Goal: Find specific page/section: Find specific page/section

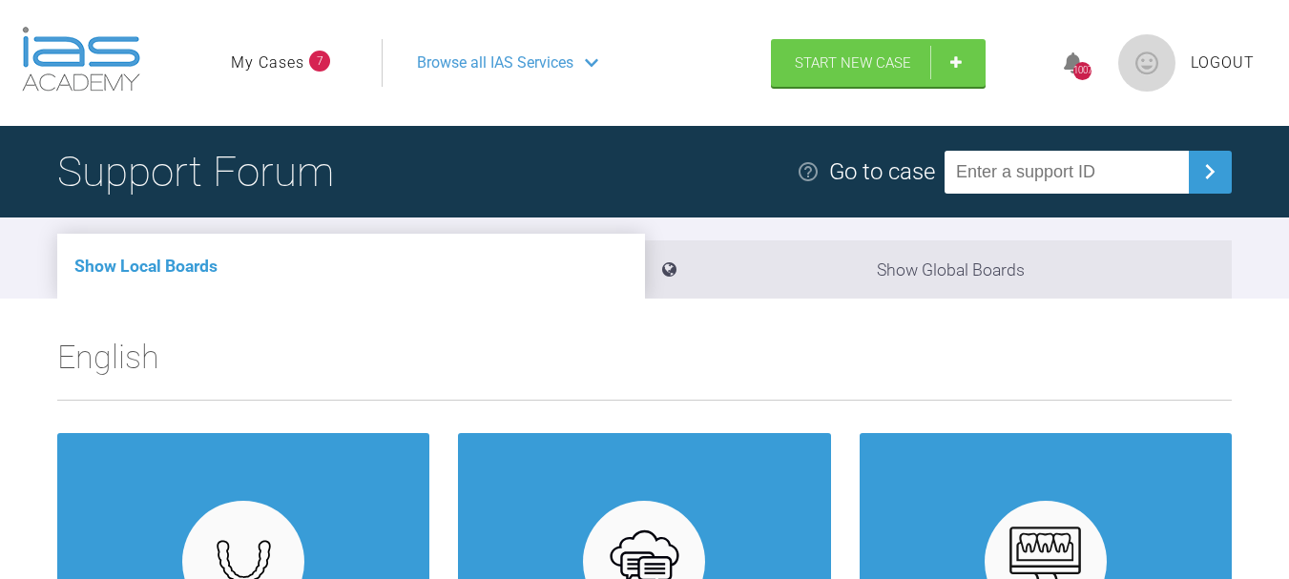
click at [277, 57] on link "My Cases" at bounding box center [267, 63] width 73 height 25
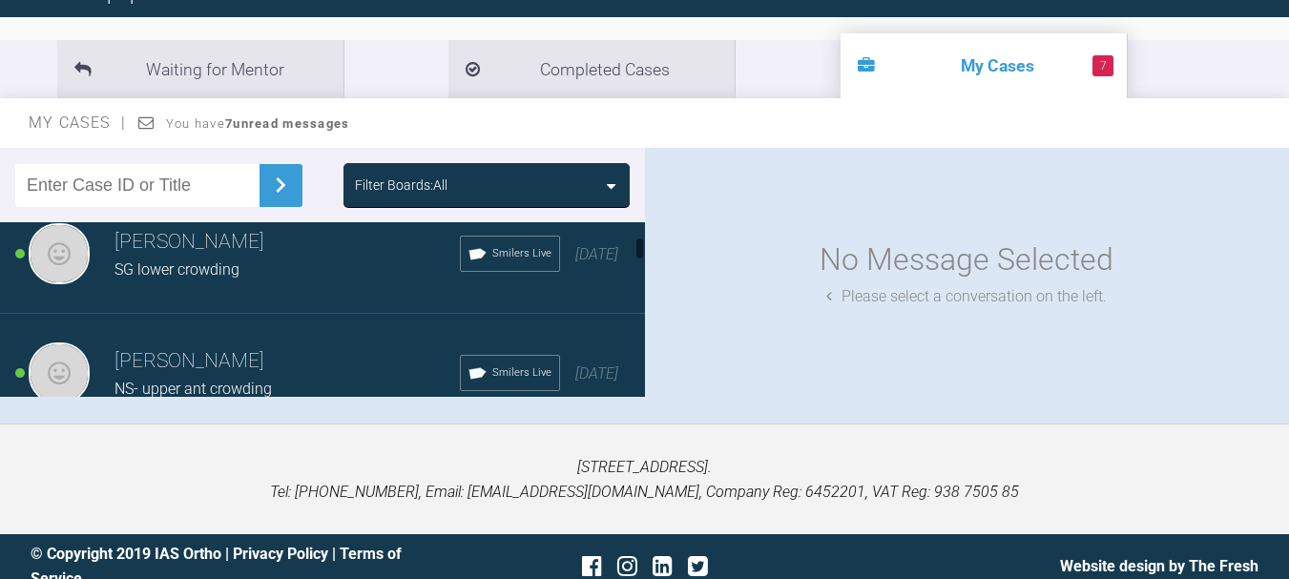
scroll to position [191, 0]
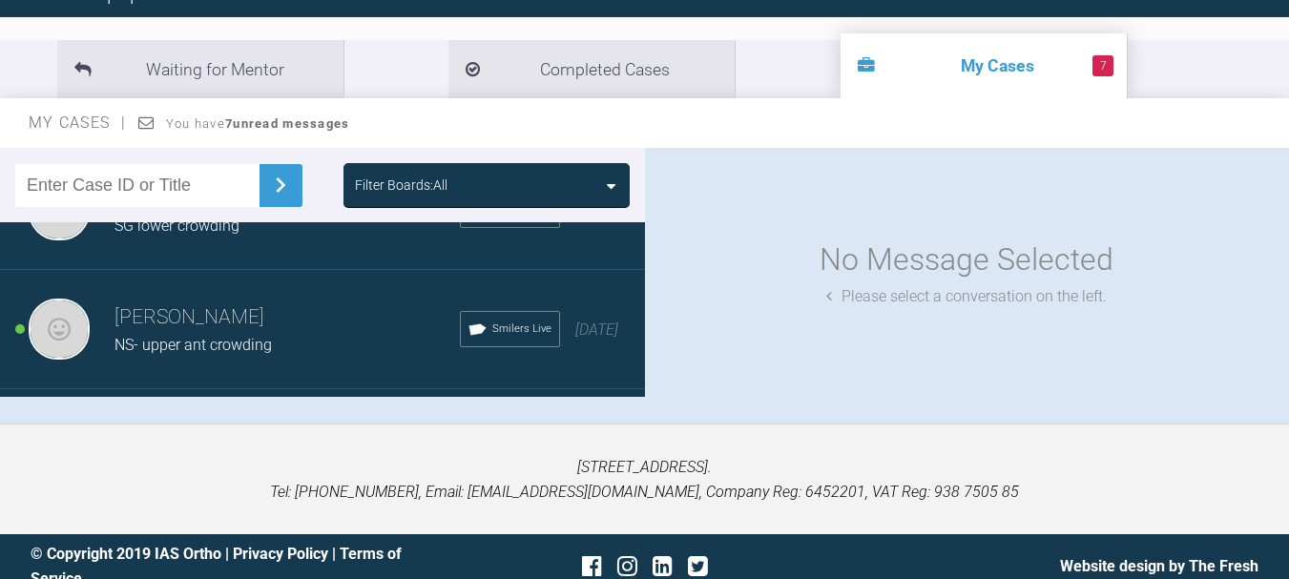
click at [235, 337] on span "NS- upper ant crowding" at bounding box center [192, 345] width 157 height 18
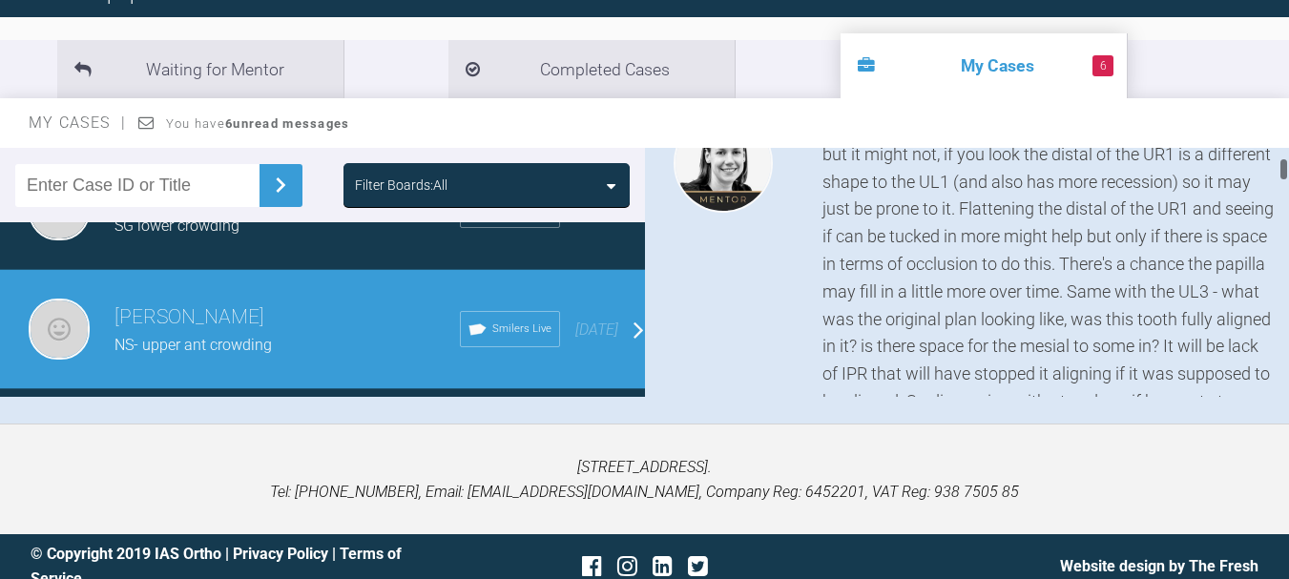
scroll to position [286, 0]
